Goal: Task Accomplishment & Management: Complete application form

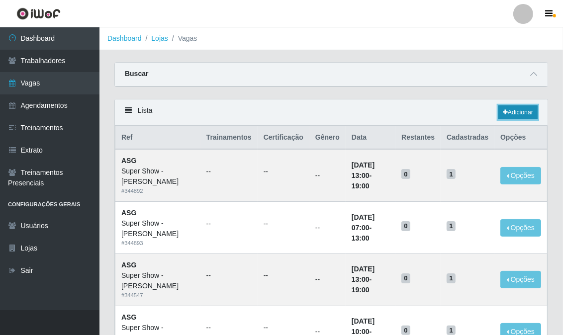
click at [524, 113] on link "Adicionar" at bounding box center [517, 112] width 39 height 14
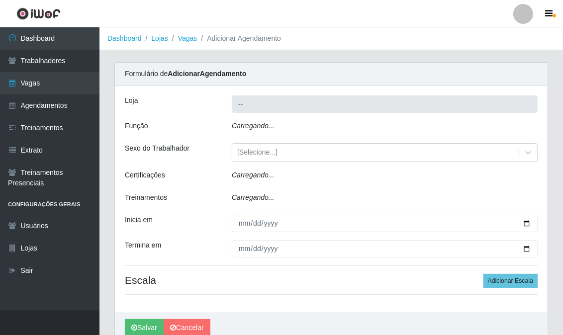
type input "Super Show - [PERSON_NAME]"
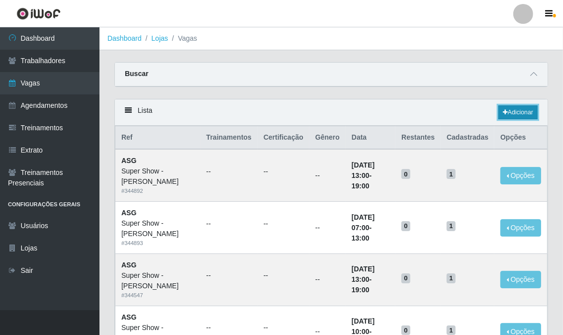
click at [519, 115] on link "Adicionar" at bounding box center [517, 112] width 39 height 14
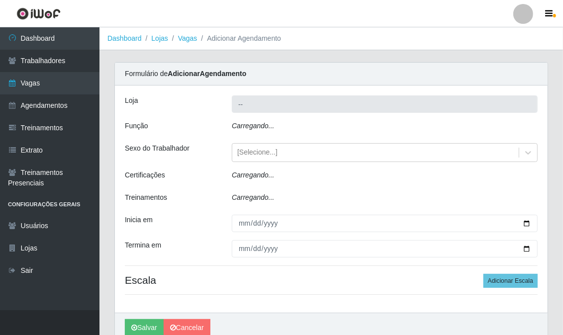
type input "Super Show - [PERSON_NAME]"
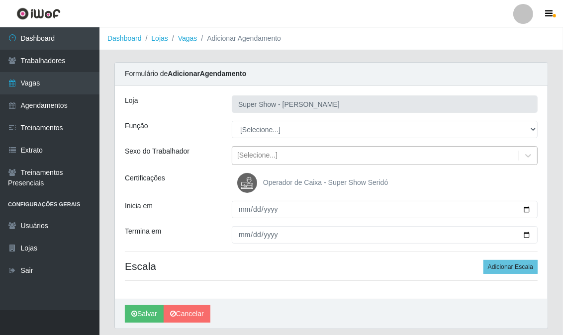
click at [270, 155] on div "[Selecione...]" at bounding box center [257, 156] width 40 height 10
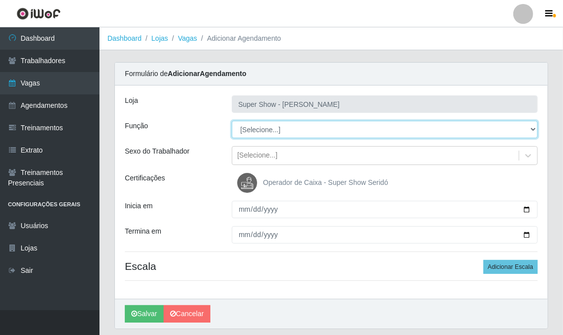
click at [263, 124] on select "[Selecione...] ASG Auxiliar de Estacionamento Balconista Embalador Embalador + …" at bounding box center [385, 129] width 306 height 17
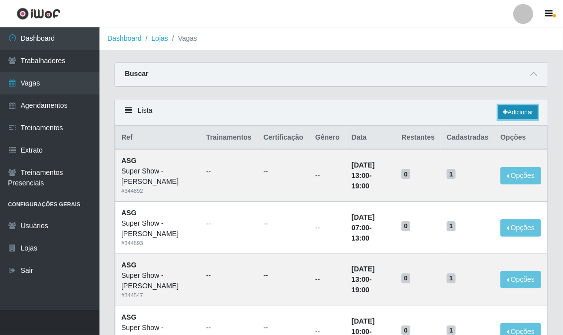
click at [529, 114] on link "Adicionar" at bounding box center [517, 112] width 39 height 14
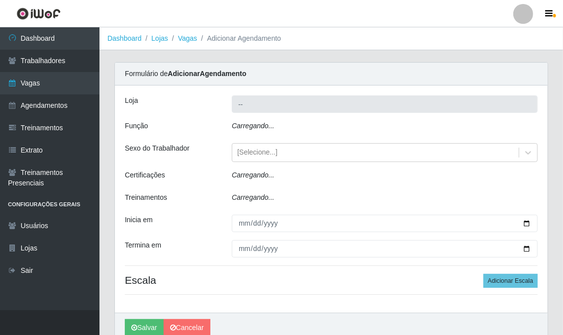
type input "Super Show - [PERSON_NAME]"
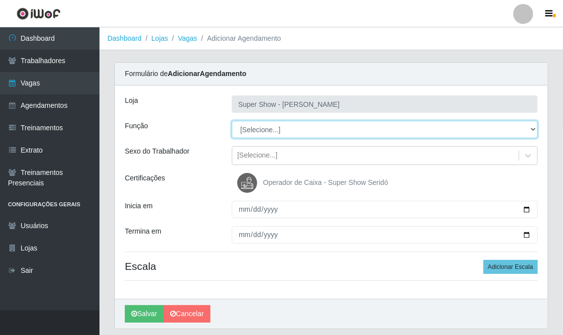
click at [279, 127] on select "[Selecione...] ASG Auxiliar de Estacionamento Balconista Embalador Embalador + …" at bounding box center [385, 129] width 306 height 17
select select "16"
click at [232, 121] on select "[Selecione...] ASG Auxiliar de Estacionamento Balconista Embalador Embalador + …" at bounding box center [385, 129] width 306 height 17
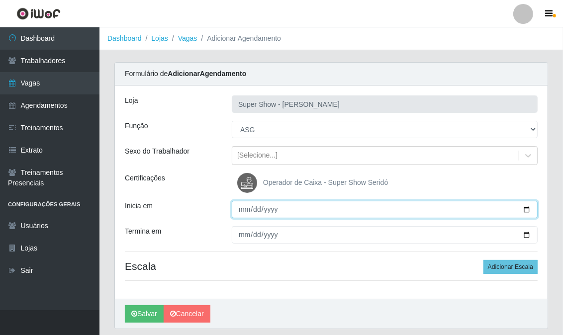
click at [239, 210] on input "Inicia em" at bounding box center [385, 209] width 306 height 17
type input "[DATE]"
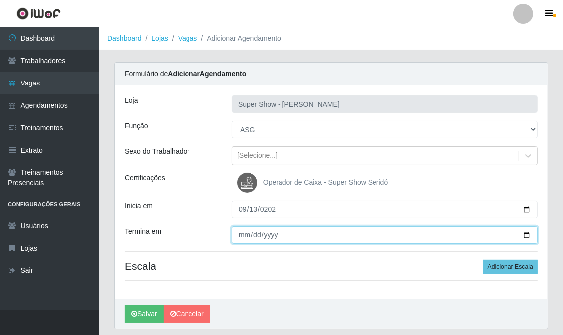
click at [244, 236] on input "Termina em" at bounding box center [385, 234] width 306 height 17
type input "[DATE]"
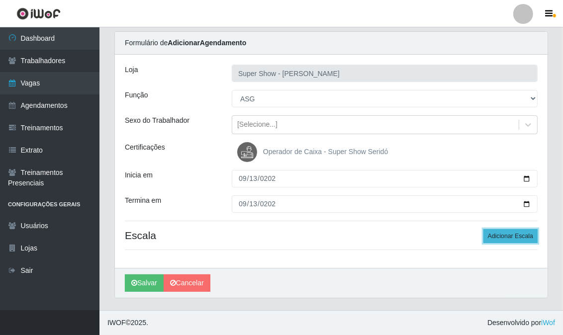
click at [520, 241] on button "Adicionar Escala" at bounding box center [510, 236] width 54 height 14
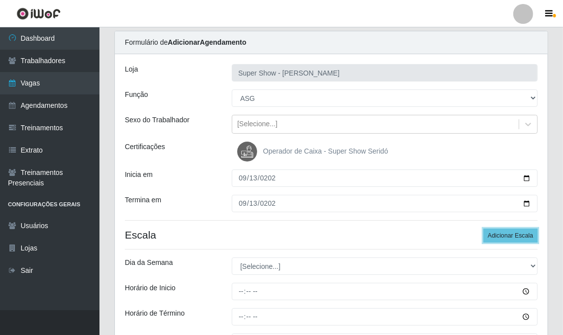
scroll to position [86, 0]
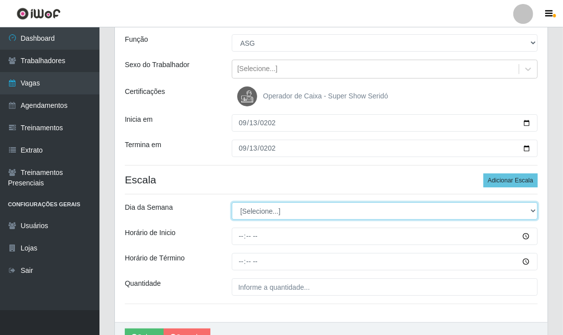
click at [277, 215] on select "[Selecione...] Segunda Terça Quarta Quinta Sexta Sábado Domingo" at bounding box center [385, 210] width 306 height 17
select select "6"
click at [232, 202] on select "[Selecione...] Segunda Terça Quarta Quinta Sexta Sábado Domingo" at bounding box center [385, 210] width 306 height 17
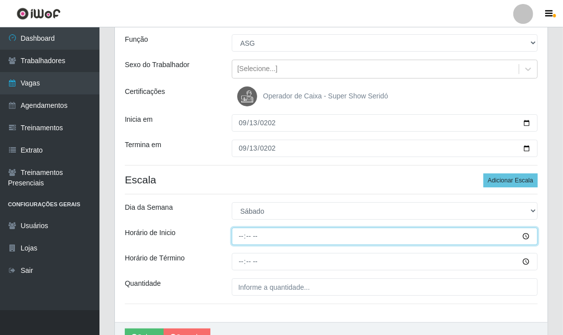
click at [241, 234] on input "Horário de Inicio" at bounding box center [385, 236] width 306 height 17
type input "07:00"
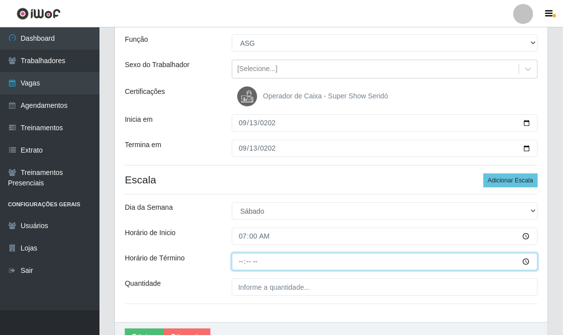
click at [236, 262] on input "Horário de Término" at bounding box center [385, 261] width 306 height 17
type input "13:00"
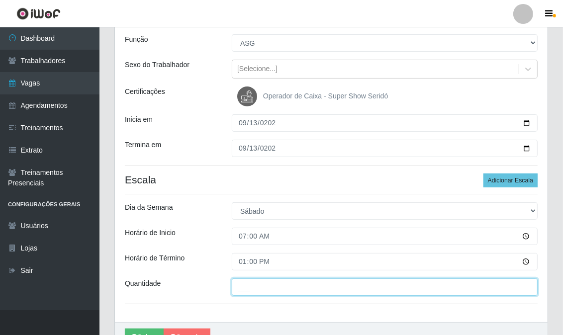
click at [245, 285] on input "___" at bounding box center [385, 286] width 306 height 17
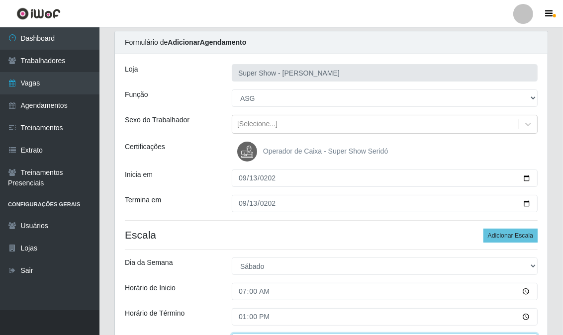
scroll to position [141, 0]
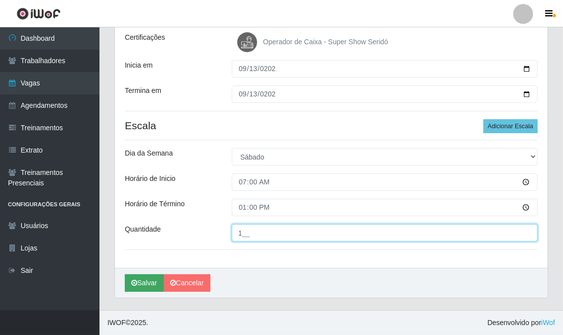
type input "1__"
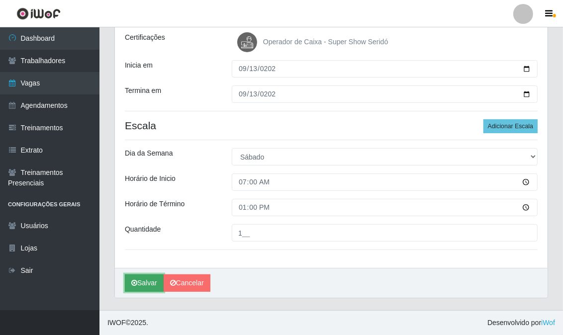
click at [152, 279] on button "Salvar" at bounding box center [144, 282] width 39 height 17
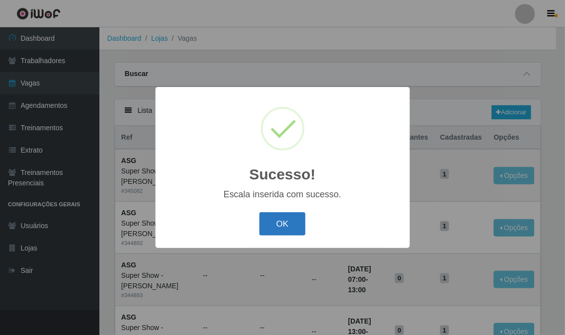
click at [295, 226] on button "OK" at bounding box center [282, 223] width 46 height 23
